Goal: Transaction & Acquisition: Book appointment/travel/reservation

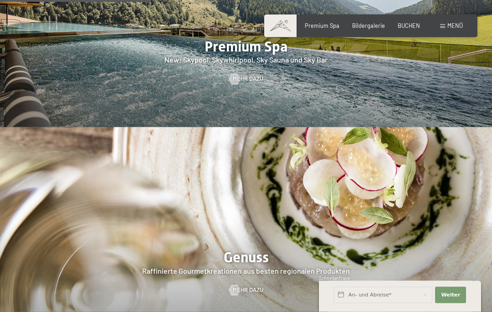
scroll to position [1078, 0]
click at [403, 22] on span "BUCHEN" at bounding box center [409, 25] width 22 height 7
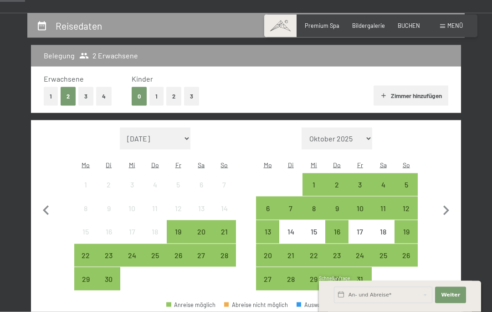
scroll to position [161, 0]
click at [154, 92] on button "1" at bounding box center [156, 96] width 14 height 19
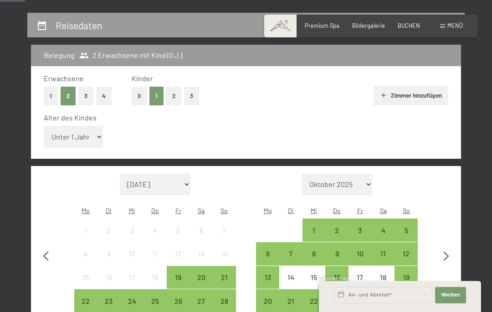
click at [62, 126] on select "Unter 1 Jahr 1 Jahr 2 Jahre 3 Jahre 4 Jahre 5 Jahre 6 Jahre 7 Jahre 8 Jahre 9 J…" at bounding box center [73, 137] width 59 height 22
select select "11"
click at [340, 297] on div "23" at bounding box center [336, 307] width 21 height 21
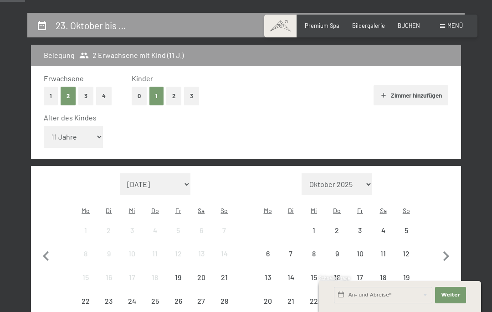
click at [408, 273] on div "19" at bounding box center [405, 283] width 21 height 21
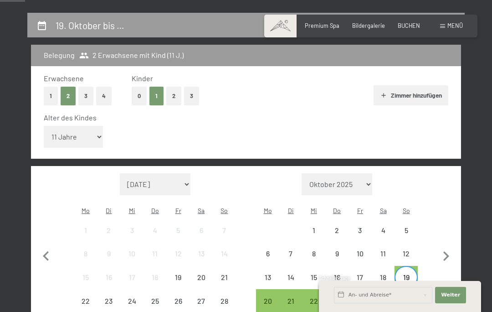
click at [310, 297] on div "22" at bounding box center [313, 307] width 21 height 21
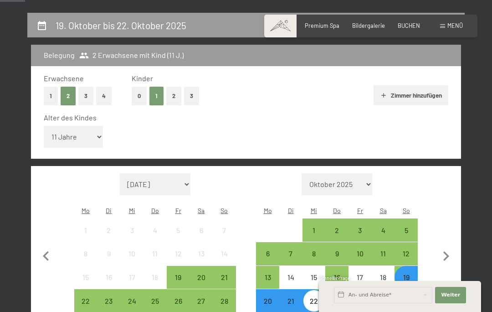
click at [401, 273] on div "19" at bounding box center [405, 283] width 21 height 21
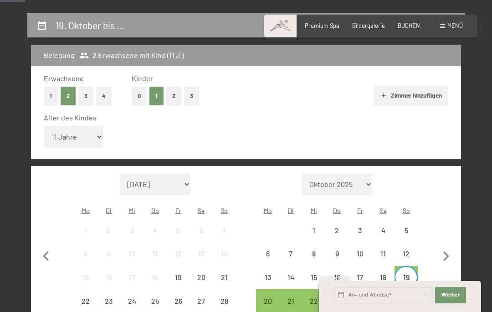
click at [338, 297] on div "23" at bounding box center [336, 307] width 21 height 21
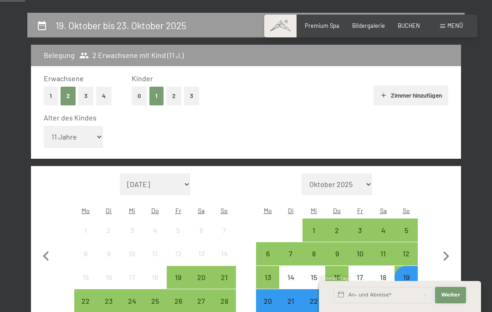
click at [447, 303] on button "Weiter Adressfelder ausblenden" at bounding box center [450, 295] width 31 height 16
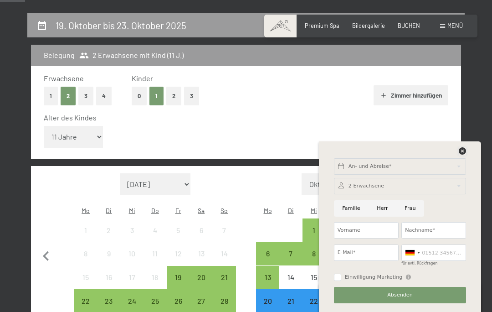
click at [463, 154] on icon at bounding box center [462, 150] width 7 height 7
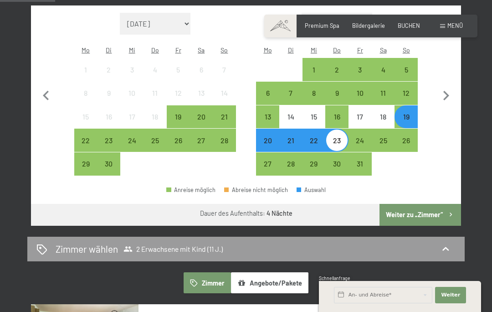
scroll to position [323, 0]
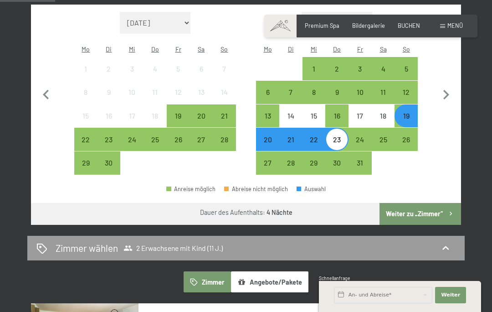
click at [414, 203] on button "Weiter zu „Zimmer“" at bounding box center [420, 214] width 82 height 22
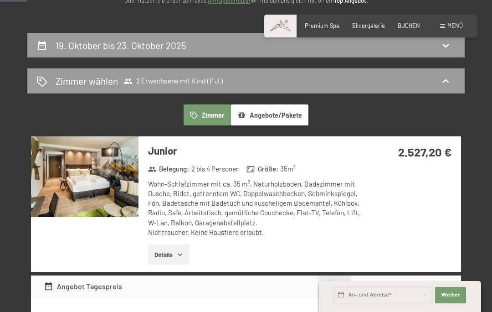
scroll to position [0, 0]
